Goal: Navigation & Orientation: Go to known website

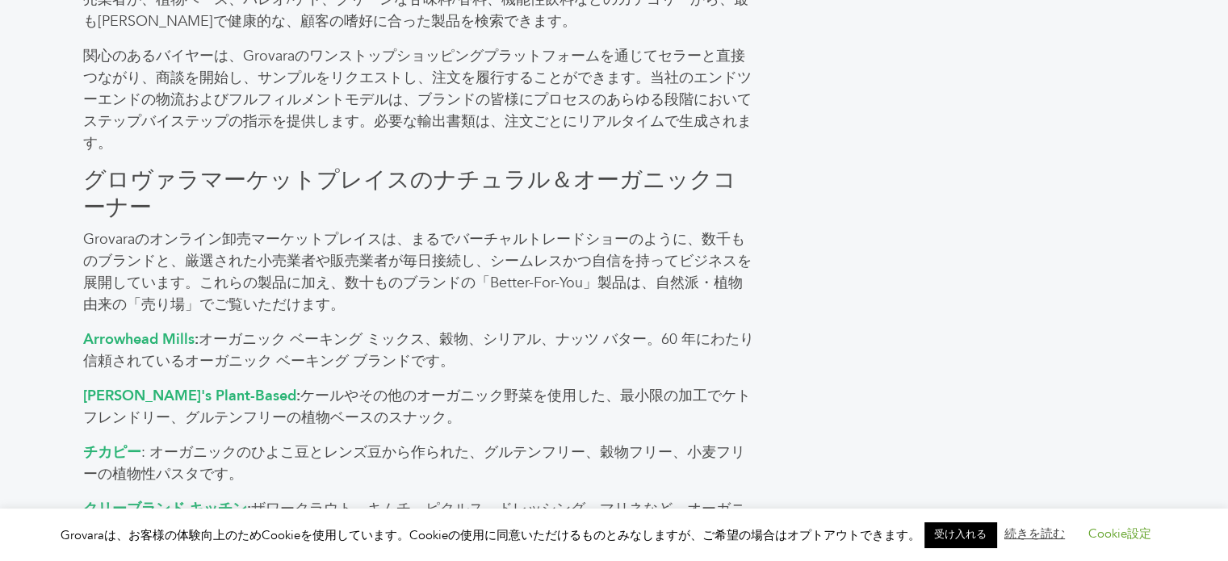
scroll to position [888, 0]
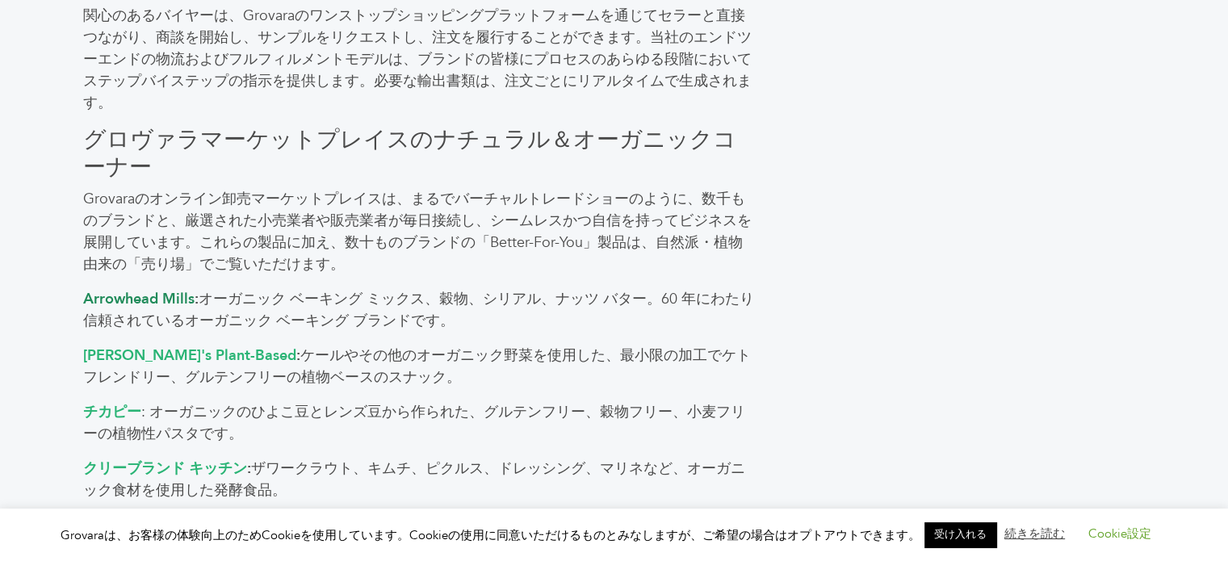
click at [130, 300] on font "Arrowhead Mills" at bounding box center [138, 299] width 111 height 20
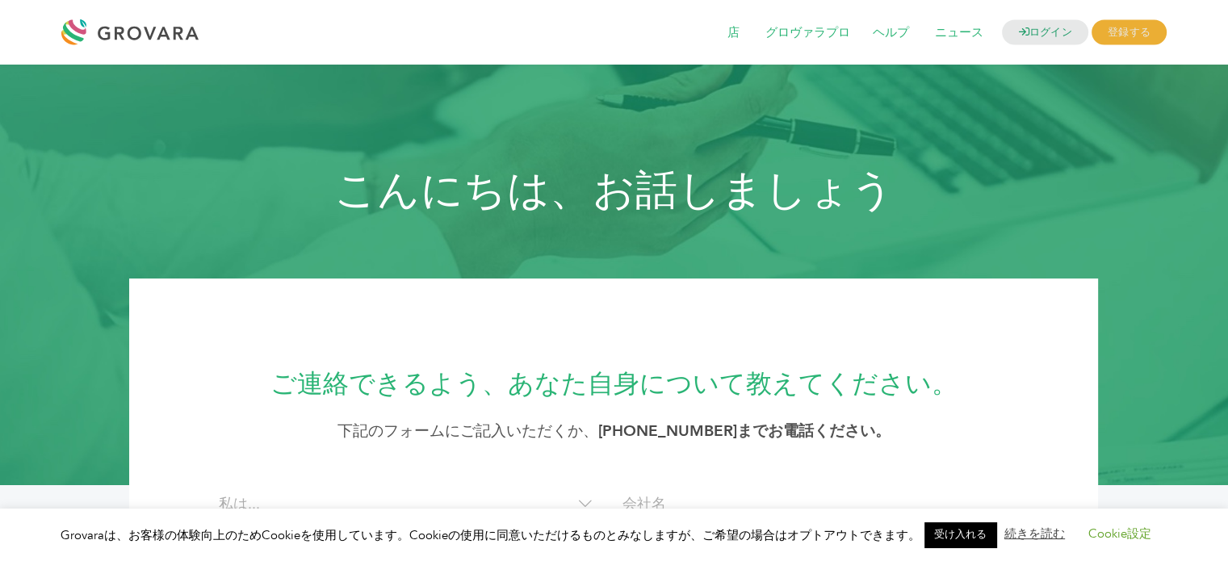
click at [144, 23] on div at bounding box center [133, 32] width 145 height 39
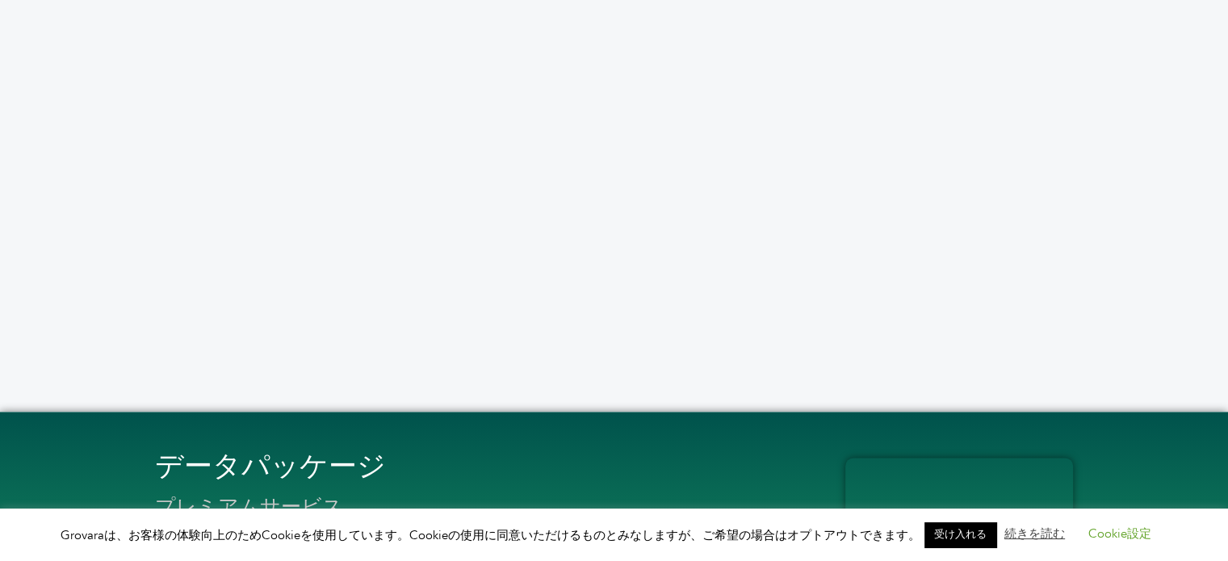
scroll to position [2047, 0]
